Goal: Information Seeking & Learning: Learn about a topic

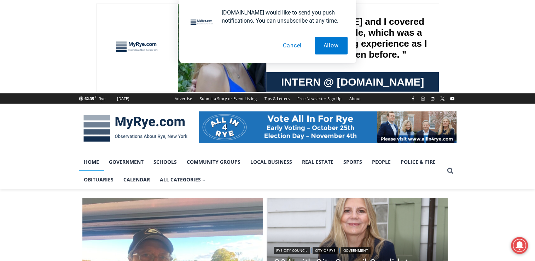
click at [291, 41] on button "Cancel" at bounding box center [292, 46] width 36 height 18
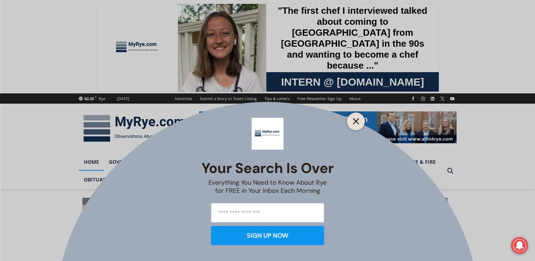
click at [354, 120] on icon "Close" at bounding box center [356, 121] width 6 height 6
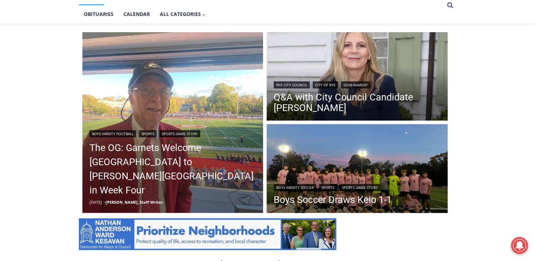
scroll to position [168, 0]
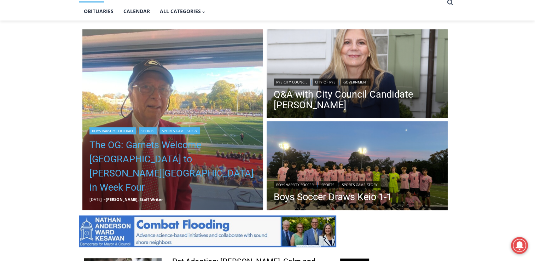
click at [173, 177] on link "The OG: Garnets Welcome [GEOGRAPHIC_DATA] to [PERSON_NAME][GEOGRAPHIC_DATA] in …" at bounding box center [173, 166] width 167 height 57
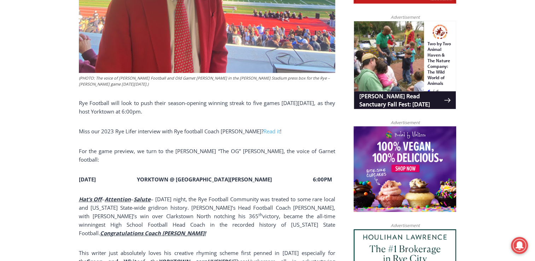
scroll to position [501, 0]
